Goal: Task Accomplishment & Management: Complete application form

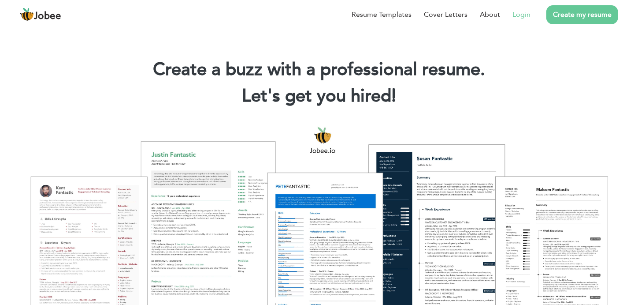
click at [525, 15] on link "Login" at bounding box center [522, 14] width 18 height 11
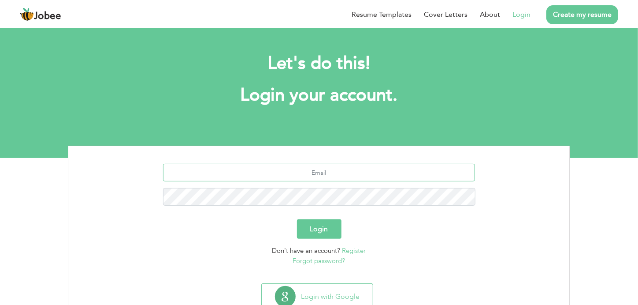
click at [331, 173] on input "text" at bounding box center [319, 173] width 312 height 18
type input "[EMAIL_ADDRESS][DOMAIN_NAME]"
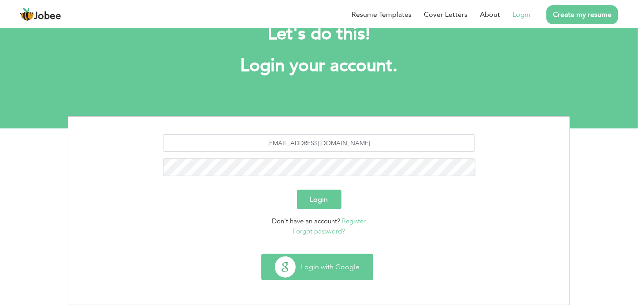
click at [320, 266] on button "Login with Google" at bounding box center [317, 267] width 111 height 26
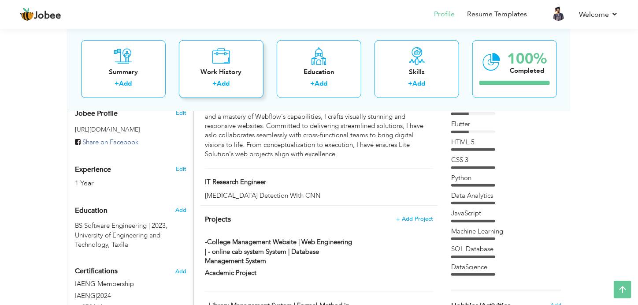
click at [217, 77] on div "Work History + Add" at bounding box center [221, 69] width 85 height 58
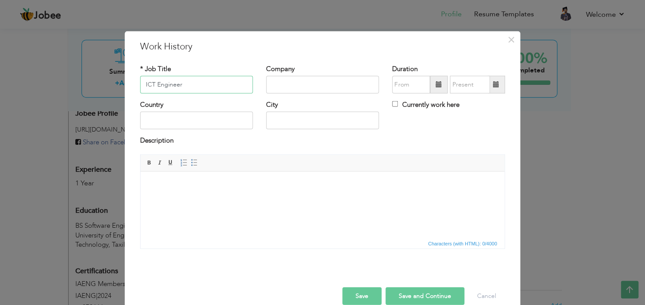
type input "ICT Engineer"
click at [279, 89] on input "text" at bounding box center [322, 85] width 113 height 18
type input "Galfar Al Misnad"
click at [187, 127] on input "text" at bounding box center [196, 121] width 113 height 18
type input "QATAR"
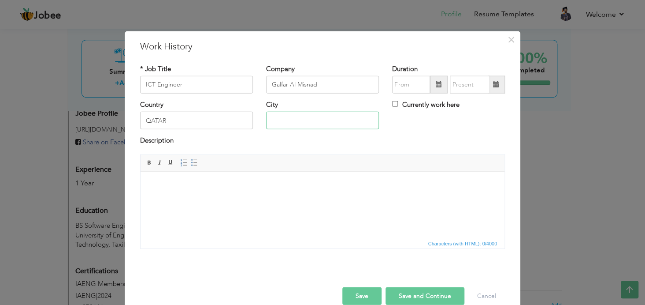
click at [293, 122] on input "text" at bounding box center [322, 121] width 113 height 18
type input "Lusail"
click at [199, 198] on html at bounding box center [323, 184] width 364 height 27
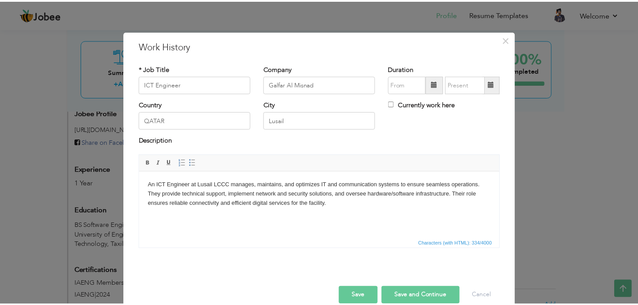
scroll to position [14, 0]
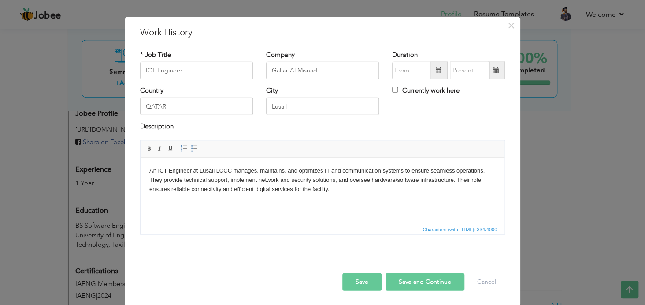
click at [436, 71] on span at bounding box center [439, 70] width 6 height 6
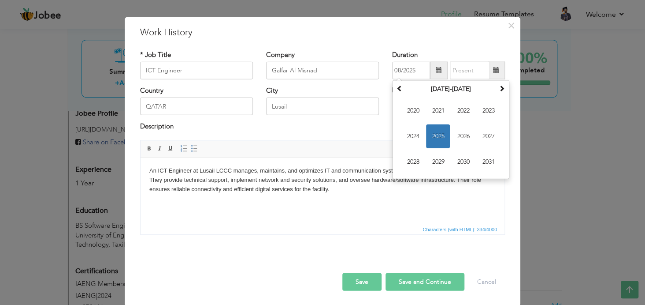
click at [436, 69] on span at bounding box center [439, 70] width 6 height 6
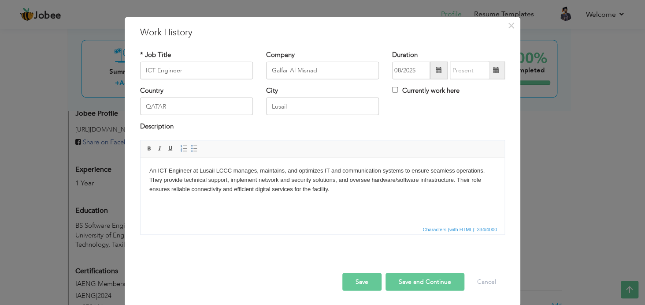
click at [436, 69] on span at bounding box center [439, 70] width 6 height 6
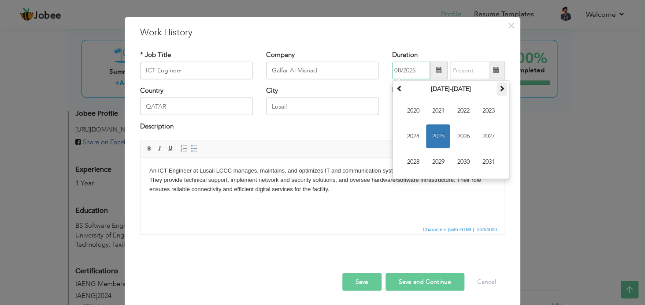
click at [497, 89] on th at bounding box center [502, 88] width 11 height 13
click at [394, 87] on th at bounding box center [399, 88] width 11 height 13
click at [397, 71] on input "08/2025" at bounding box center [411, 71] width 38 height 18
type input "02/2025"
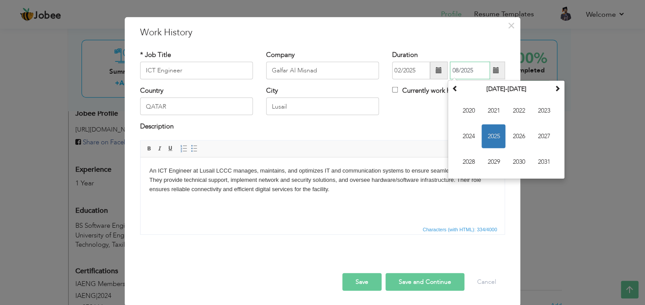
click at [466, 67] on input "08/2025" at bounding box center [470, 71] width 40 height 18
type input "0"
click at [463, 50] on div "Duration 02/2025 August 2025 Su Mo Tu We Th Fr Sa 27 28 29 30 31 1 2 3 4 5 6 7 …" at bounding box center [448, 64] width 113 height 29
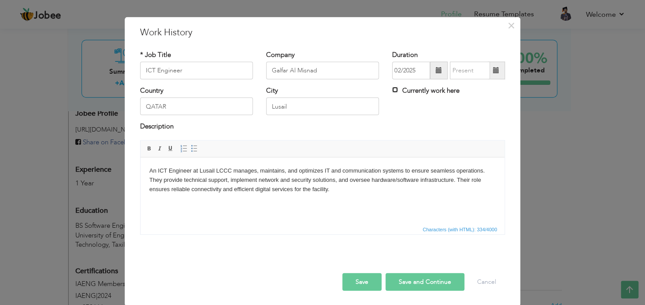
click at [393, 90] on input "Currently work here" at bounding box center [395, 90] width 6 height 6
checkbox input "true"
click at [407, 279] on button "Save and Continue" at bounding box center [425, 281] width 79 height 18
checkbox input "false"
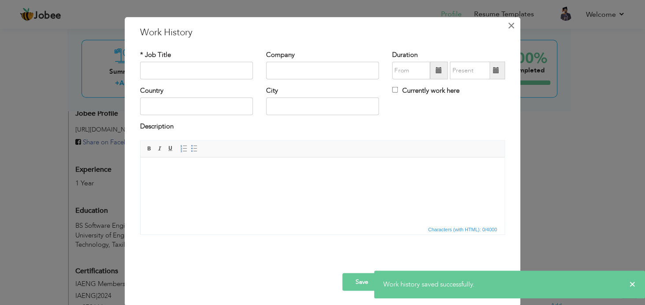
click at [509, 26] on span "×" at bounding box center [511, 25] width 7 height 16
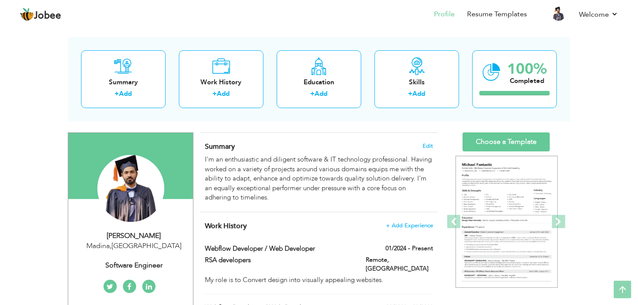
scroll to position [0, 0]
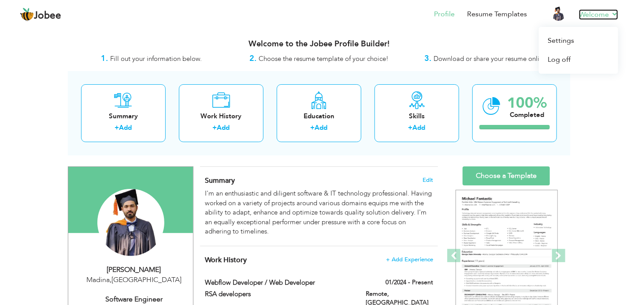
click at [613, 18] on link "Welcome" at bounding box center [598, 14] width 39 height 11
click at [605, 14] on link "Welcome" at bounding box center [598, 14] width 39 height 11
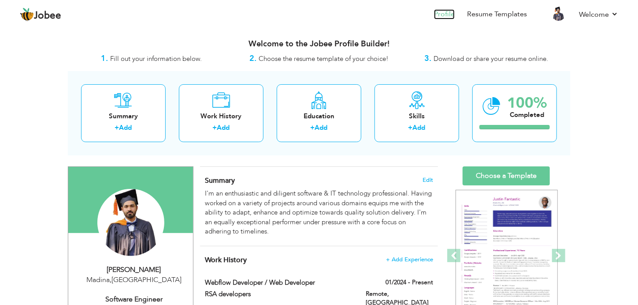
click at [454, 12] on link "Profile" at bounding box center [444, 14] width 21 height 10
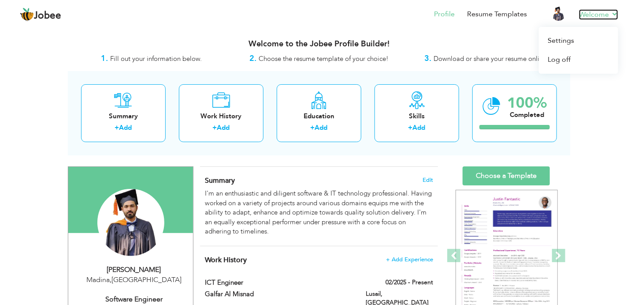
click at [607, 16] on link "Welcome" at bounding box center [598, 14] width 39 height 11
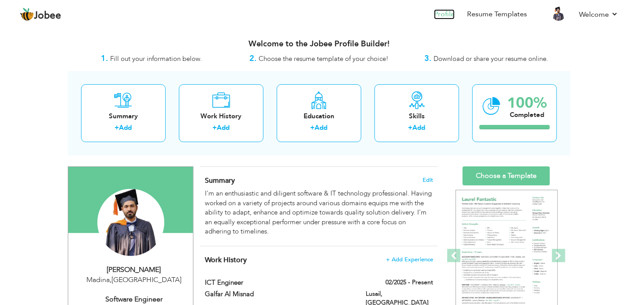
click at [443, 16] on link "Profile" at bounding box center [444, 14] width 21 height 10
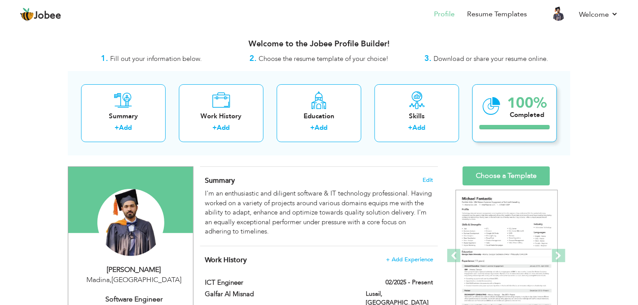
click at [509, 110] on div "100%" at bounding box center [527, 103] width 40 height 15
click at [516, 111] on div "Completed" at bounding box center [527, 114] width 40 height 9
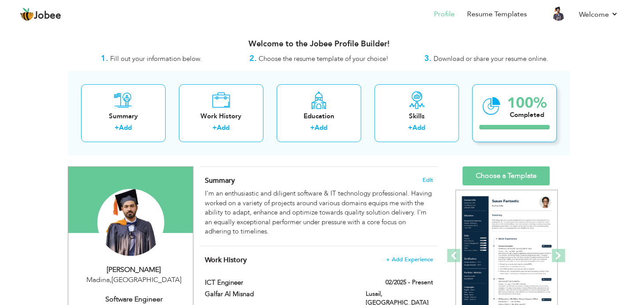
click at [494, 98] on icon at bounding box center [492, 106] width 18 height 30
click at [554, 13] on img at bounding box center [559, 14] width 14 height 14
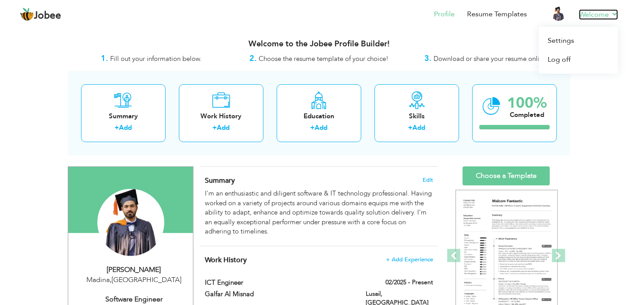
click at [613, 17] on link "Welcome" at bounding box center [598, 14] width 39 height 11
click at [562, 43] on link "Settings" at bounding box center [578, 40] width 79 height 19
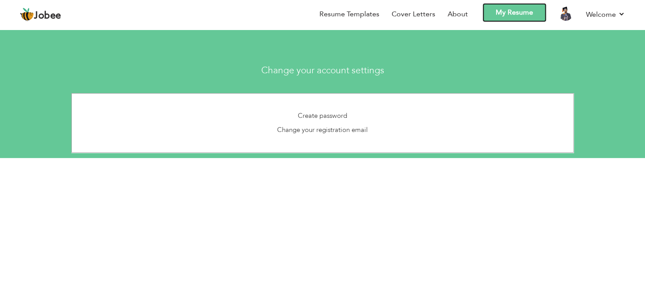
click at [517, 11] on link "My Resume" at bounding box center [515, 12] width 64 height 19
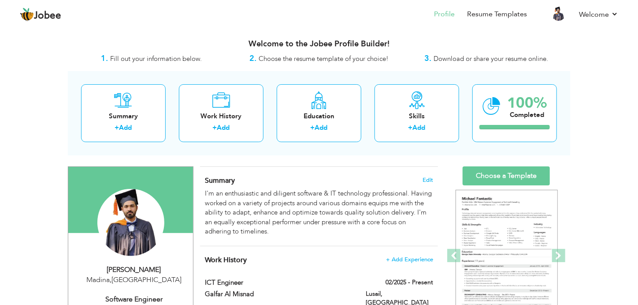
click at [472, 61] on span "Download or share your resume online." at bounding box center [491, 58] width 115 height 9
click at [517, 114] on div "Completed" at bounding box center [527, 114] width 40 height 9
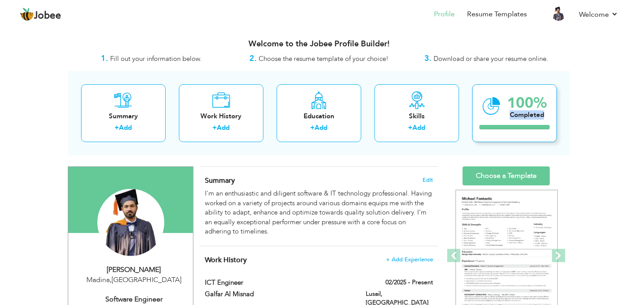
click at [517, 114] on div "Completed" at bounding box center [527, 114] width 40 height 9
click at [429, 59] on strong "3." at bounding box center [428, 58] width 7 height 11
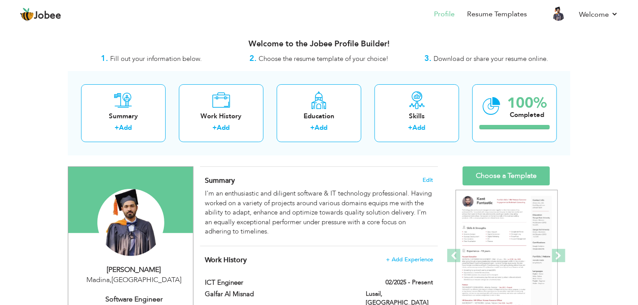
click at [450, 60] on span "Download or share your resume online." at bounding box center [491, 58] width 115 height 9
click at [506, 38] on div "Welcome to the Jobee Profile Builder!" at bounding box center [319, 42] width 502 height 22
click at [617, 14] on link "Welcome" at bounding box center [598, 14] width 39 height 11
click at [472, 38] on div "Welcome to the Jobee Profile Builder!" at bounding box center [319, 42] width 502 height 22
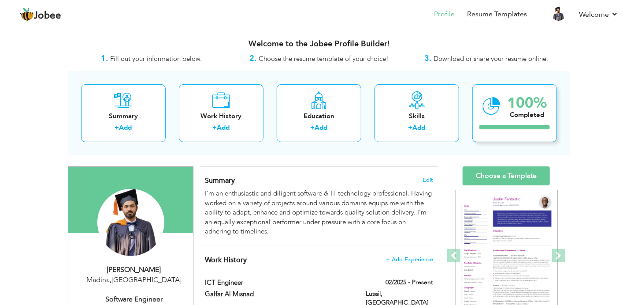
click at [496, 106] on icon at bounding box center [492, 106] width 18 height 30
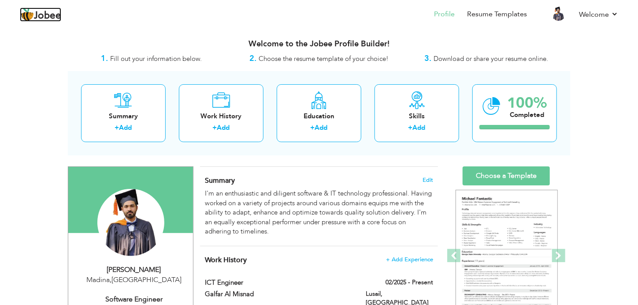
click at [41, 15] on span "Jobee" at bounding box center [47, 16] width 27 height 10
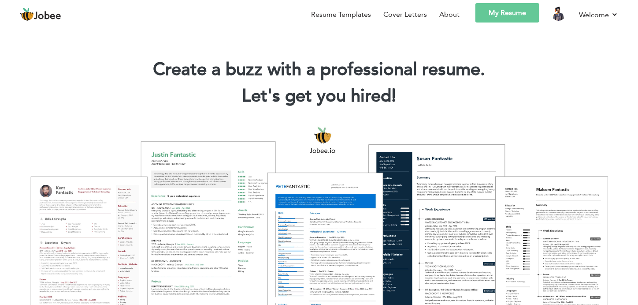
click at [513, 11] on link "My Resume" at bounding box center [508, 12] width 64 height 19
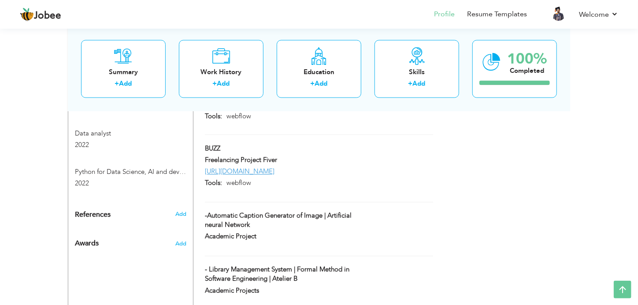
scroll to position [738, 0]
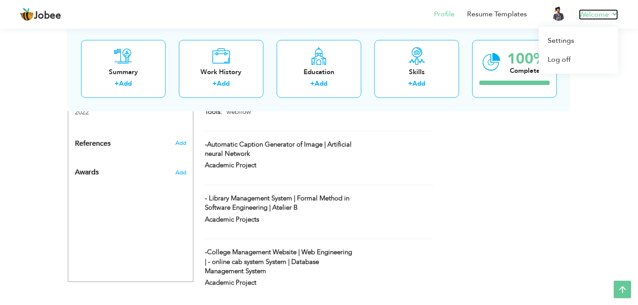
click at [613, 14] on link "Welcome" at bounding box center [598, 14] width 39 height 11
click at [444, 13] on link "Profile" at bounding box center [444, 14] width 21 height 10
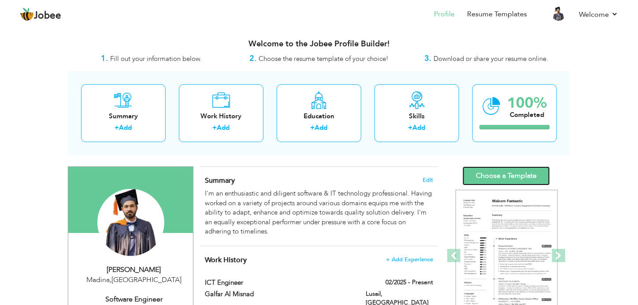
click at [500, 174] on link "Choose a Template" at bounding box center [506, 175] width 87 height 19
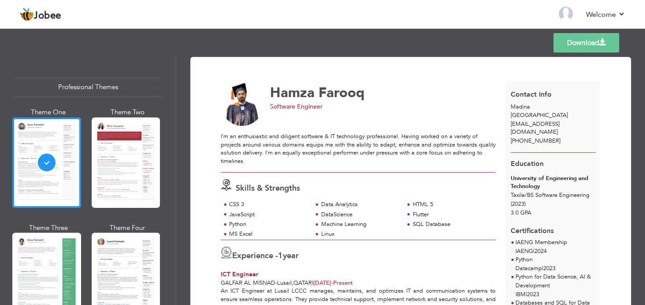
click at [582, 41] on link "Download" at bounding box center [587, 42] width 66 height 19
